Goal: Information Seeking & Learning: Learn about a topic

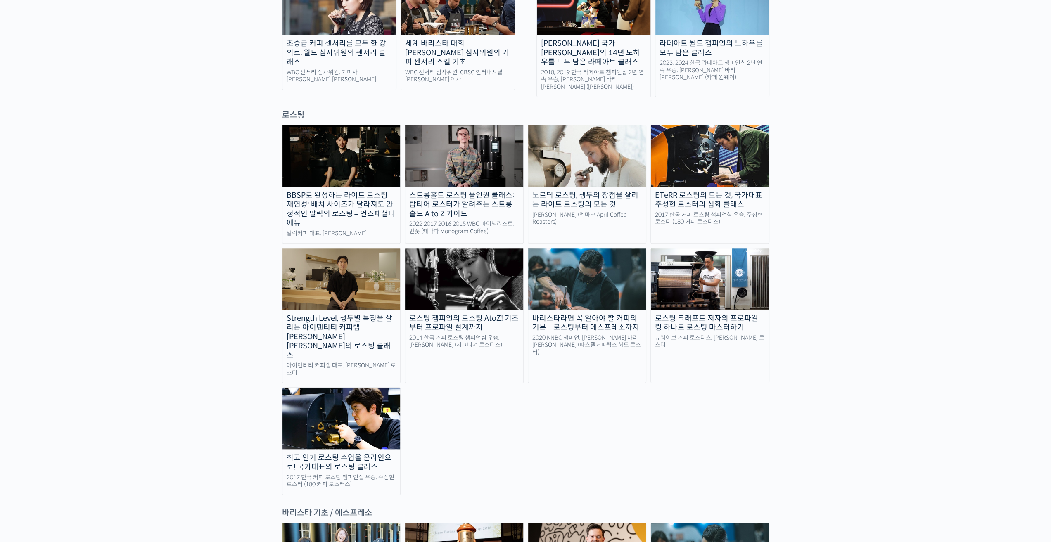
scroll to position [867, 0]
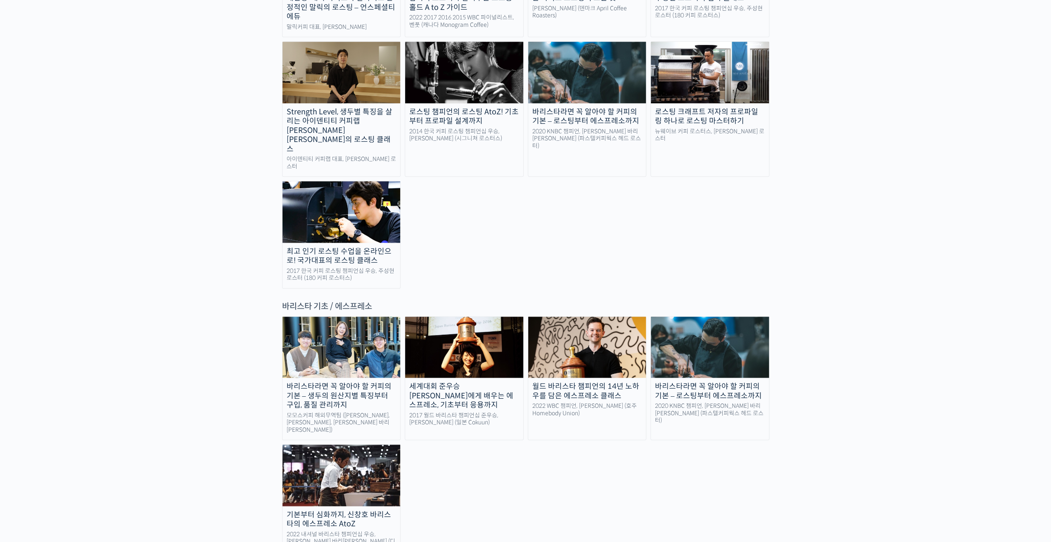
click at [383, 445] on img at bounding box center [341, 475] width 118 height 61
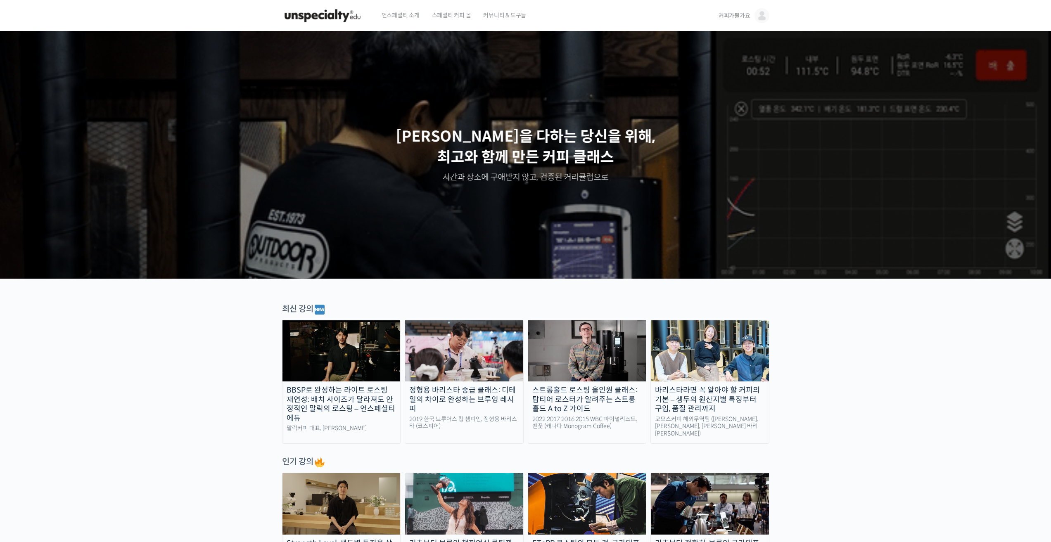
scroll to position [968, 0]
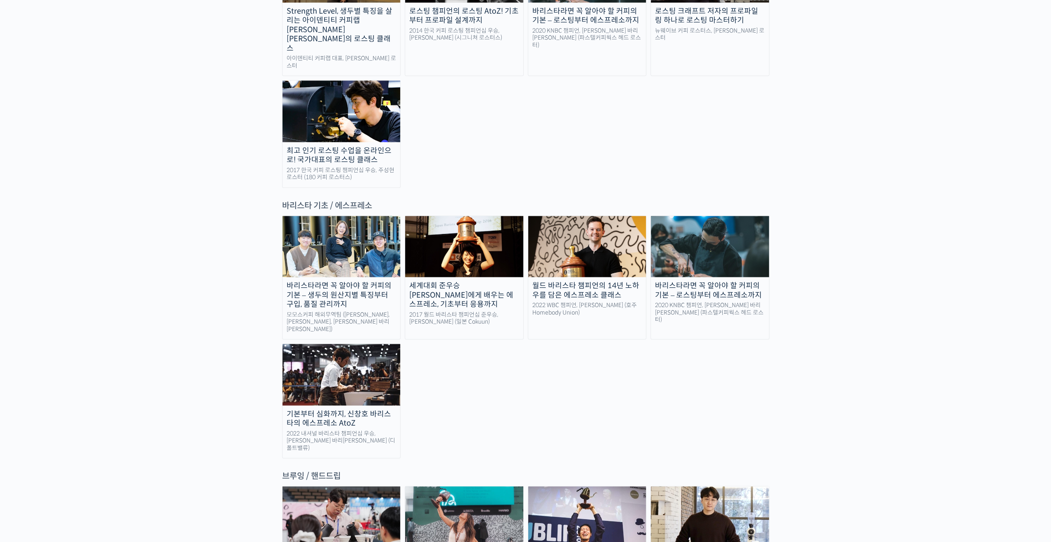
drag, startPoint x: 0, startPoint y: 0, endPoint x: 331, endPoint y: 180, distance: 377.0
click at [331, 216] on img at bounding box center [341, 246] width 118 height 61
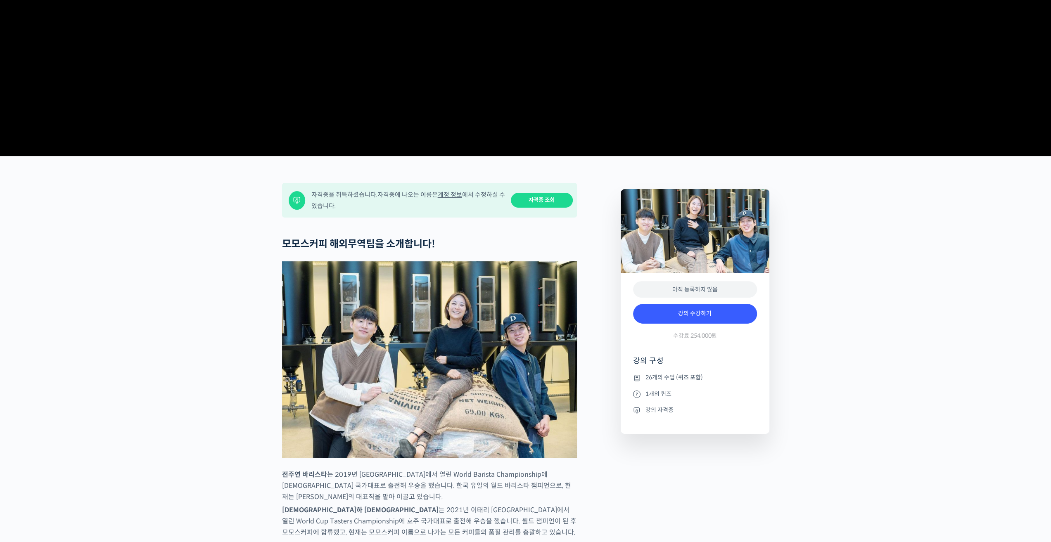
scroll to position [289, 0]
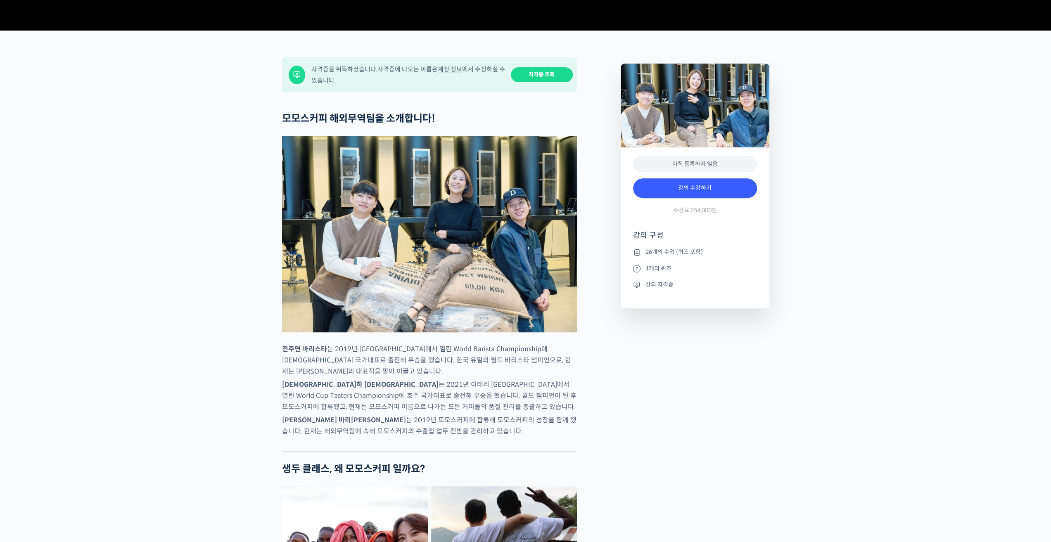
drag, startPoint x: 355, startPoint y: 475, endPoint x: 240, endPoint y: 558, distance: 141.6
drag, startPoint x: 240, startPoint y: 558, endPoint x: 933, endPoint y: 449, distance: 701.3
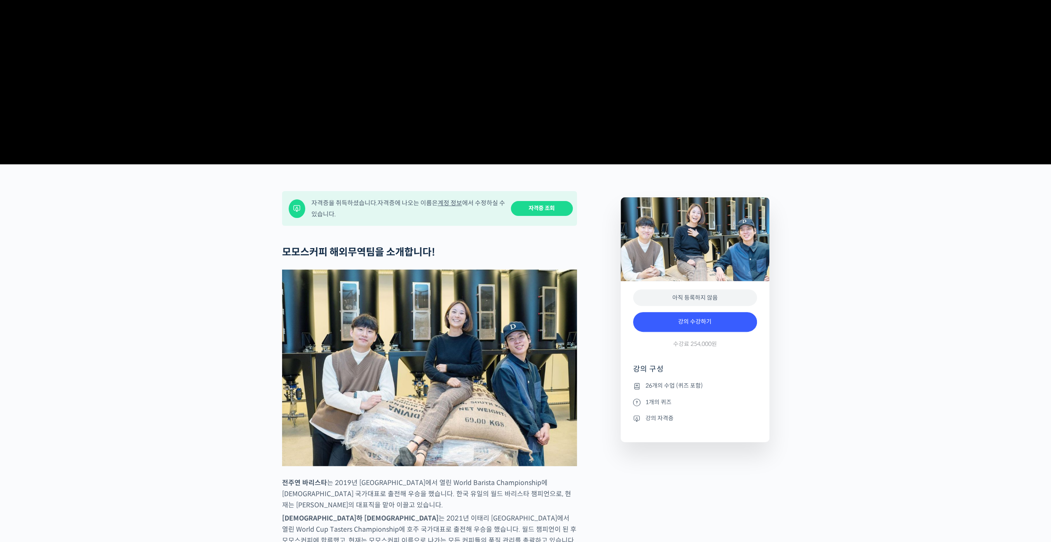
scroll to position [83, 0]
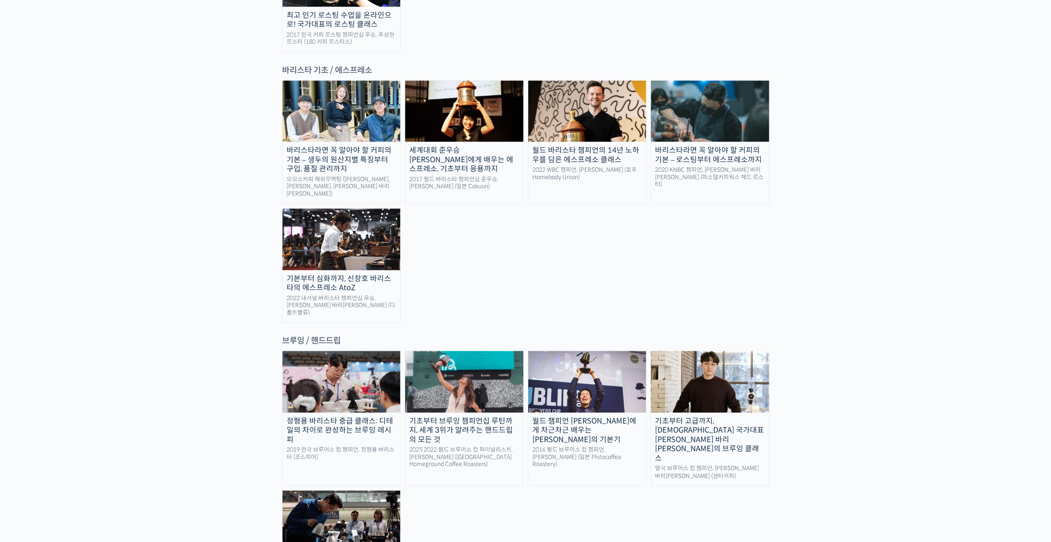
scroll to position [1051, 0]
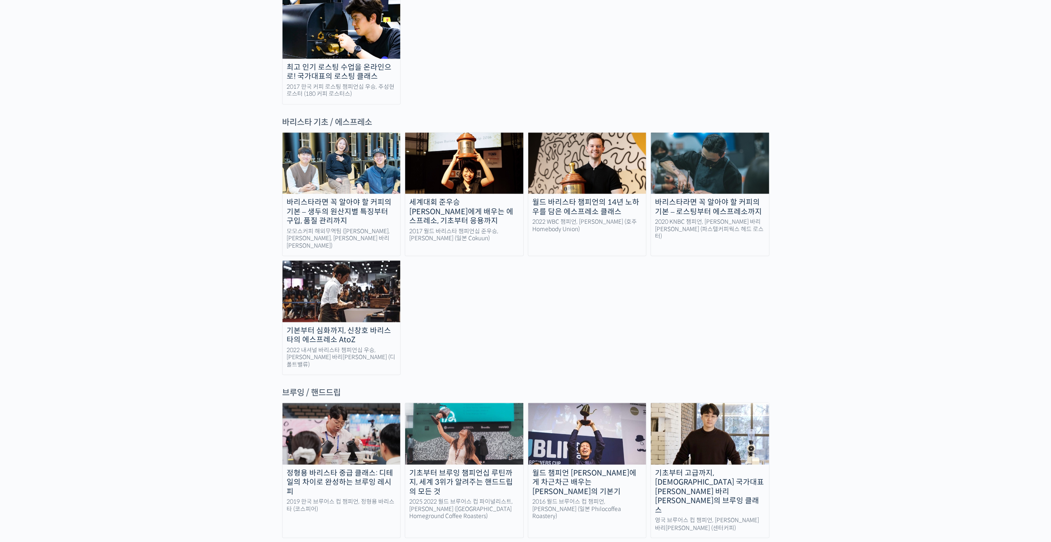
click at [336, 260] on img at bounding box center [341, 290] width 118 height 61
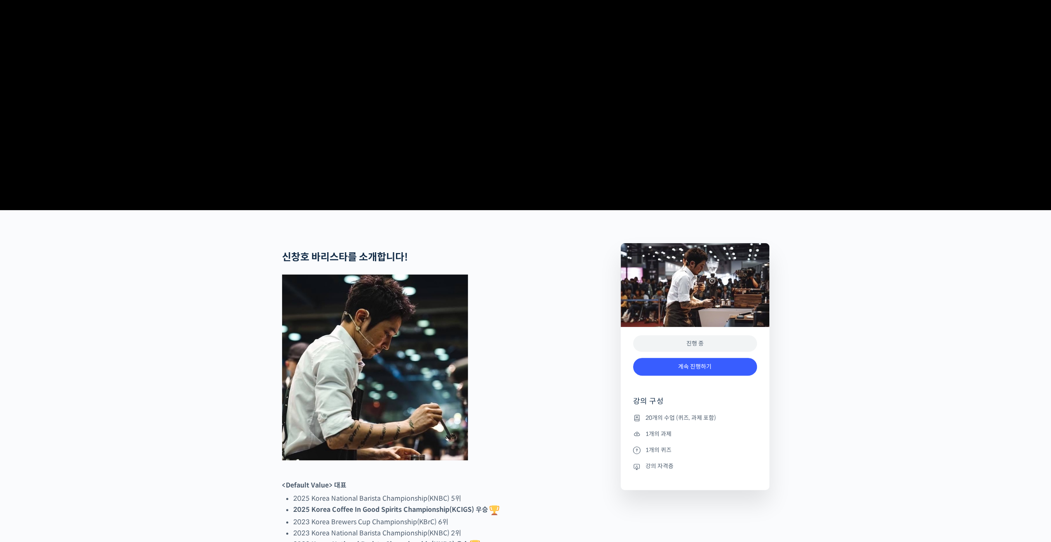
scroll to position [206, 0]
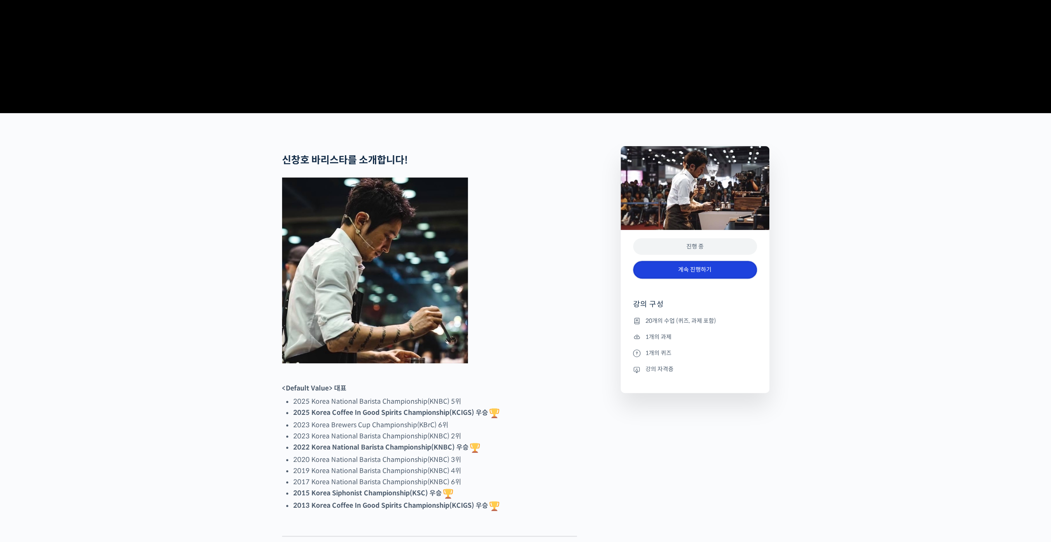
click at [660, 279] on link "계속 진행하기" at bounding box center [695, 270] width 124 height 18
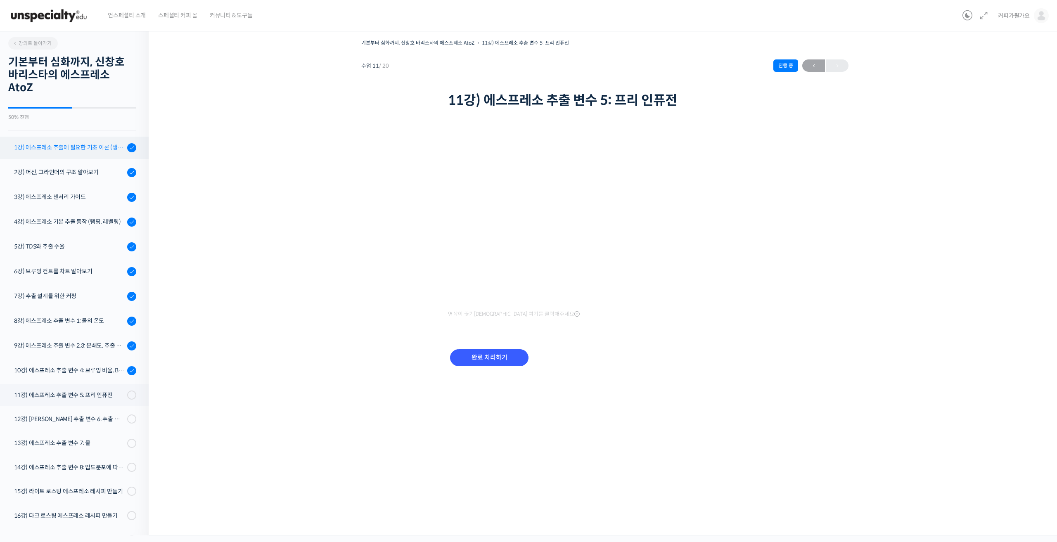
click at [73, 144] on div "1강) 에스프레소 추출에 필요한 기초 이론 (생두, 가공, 로스팅)" at bounding box center [69, 147] width 111 height 9
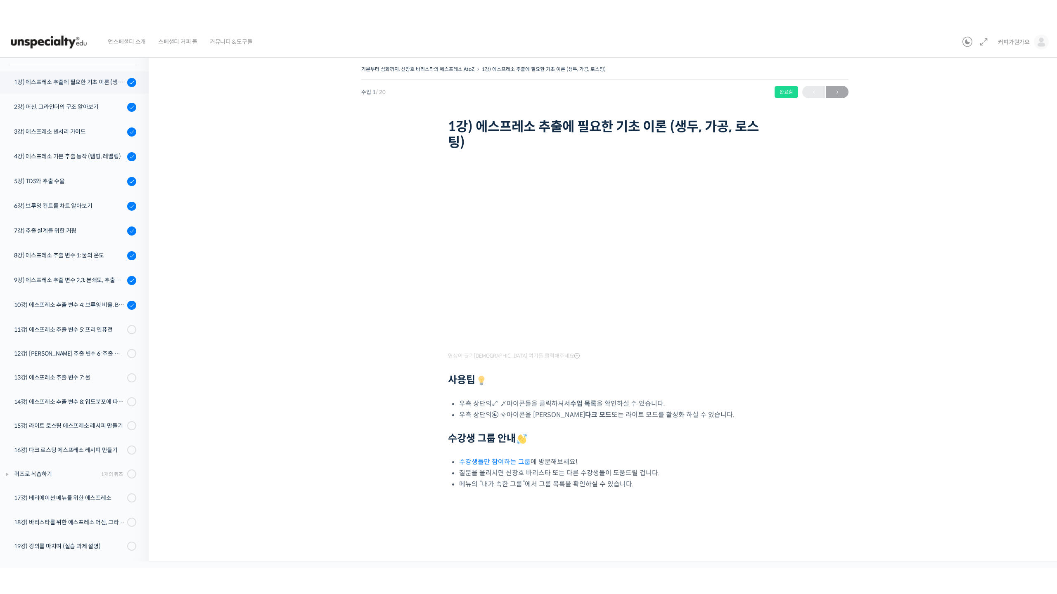
scroll to position [93, 0]
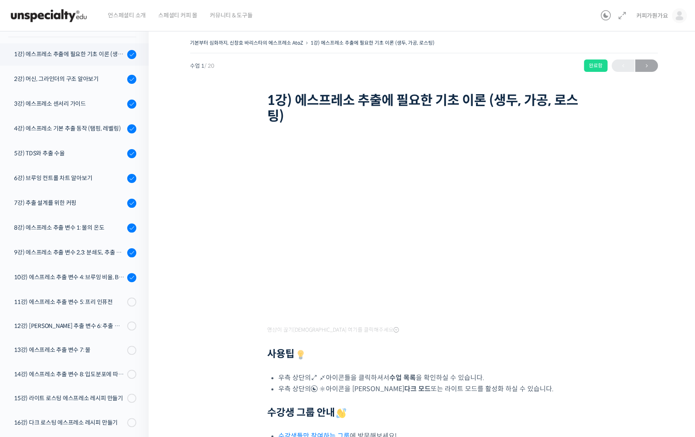
click at [522, 95] on h1 "1강) 에스프레소 추출에 필요한 기초 이론 (생두, 가공, 로스팅)" at bounding box center [424, 108] width 314 height 32
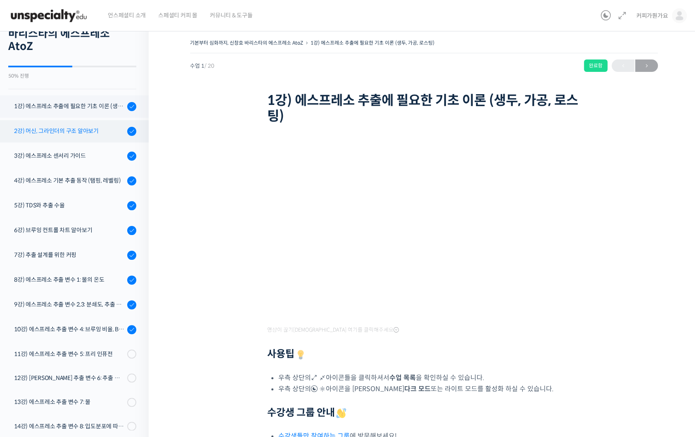
click at [48, 130] on div "2강) 머신, 그라인더의 구조 알아보기" at bounding box center [69, 130] width 111 height 9
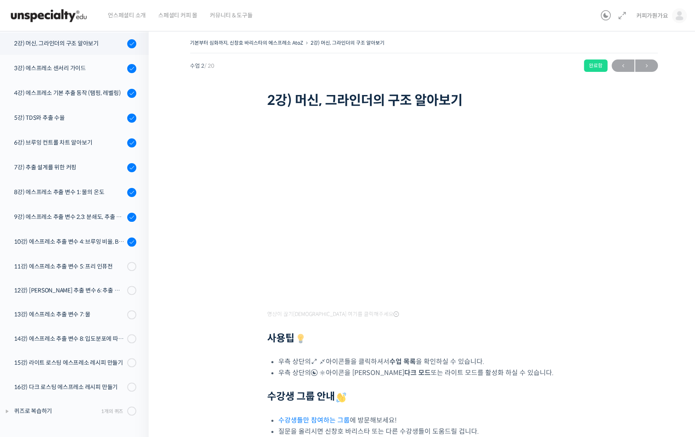
scroll to position [130, 0]
click at [459, 315] on div "영상이 끊기신다면 여기를 클릭해주세요 사용팁 우측 상단의 아이콘들을 클릭하셔서 수업 목록 을 확인하실 수 있습니다. 우측 상단의 아이콘을 클릭…" at bounding box center [424, 287] width 314 height 320
drag, startPoint x: 455, startPoint y: 358, endPoint x: 439, endPoint y: 350, distance: 18.1
click at [455, 358] on li "우측 상단의 아이콘들을 클릭하셔서 수업 목록 을 확인하실 수 있습니다." at bounding box center [429, 361] width 303 height 11
